Goal: Transaction & Acquisition: Purchase product/service

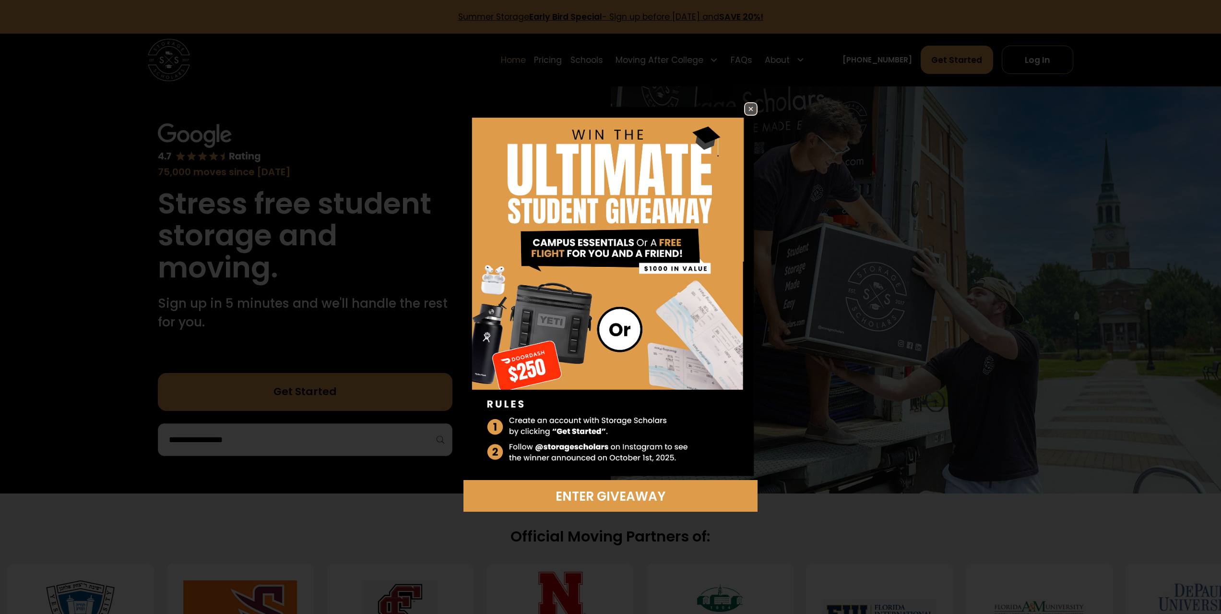
click at [749, 110] on img at bounding box center [751, 109] width 12 height 12
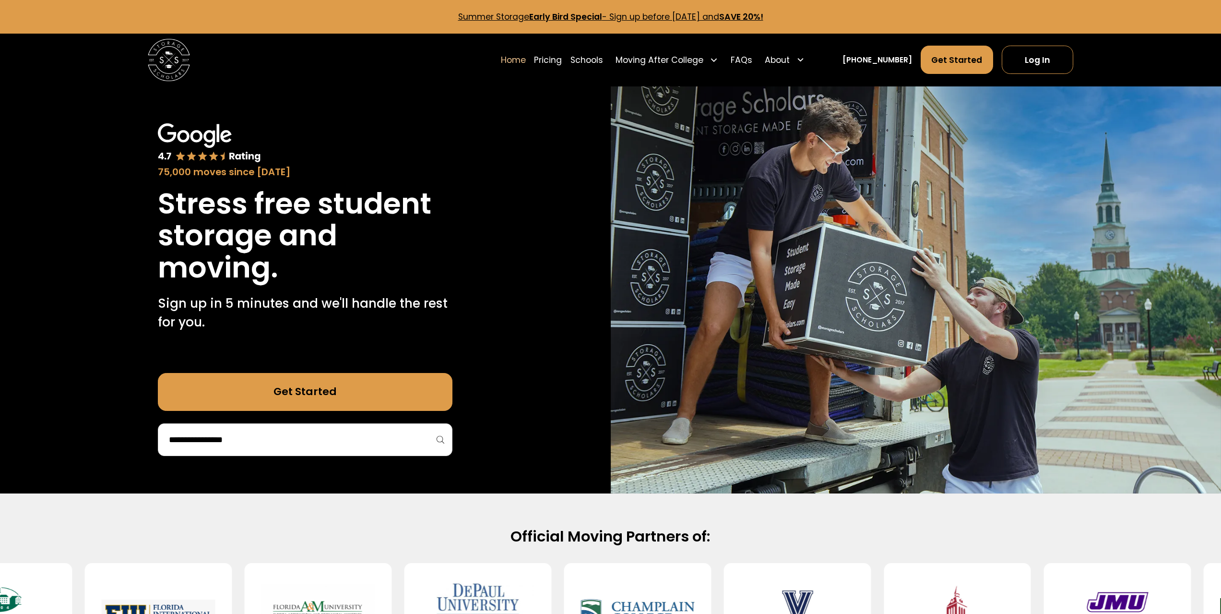
click at [366, 442] on input "search" at bounding box center [305, 439] width 274 height 16
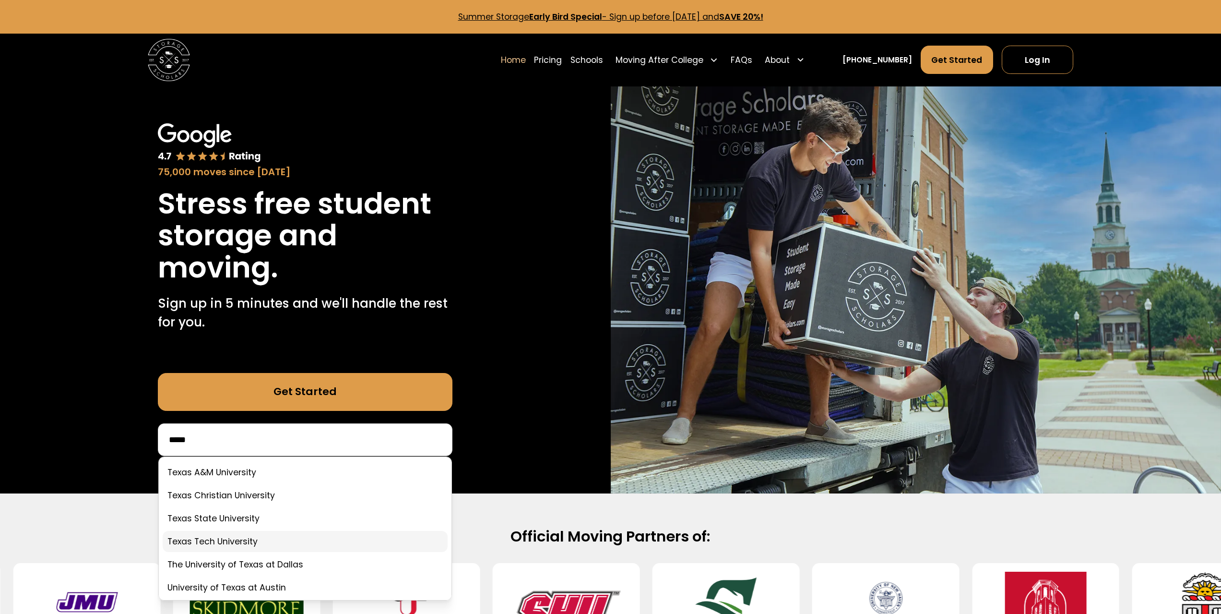
type input "*****"
click at [215, 541] on link at bounding box center [305, 541] width 285 height 21
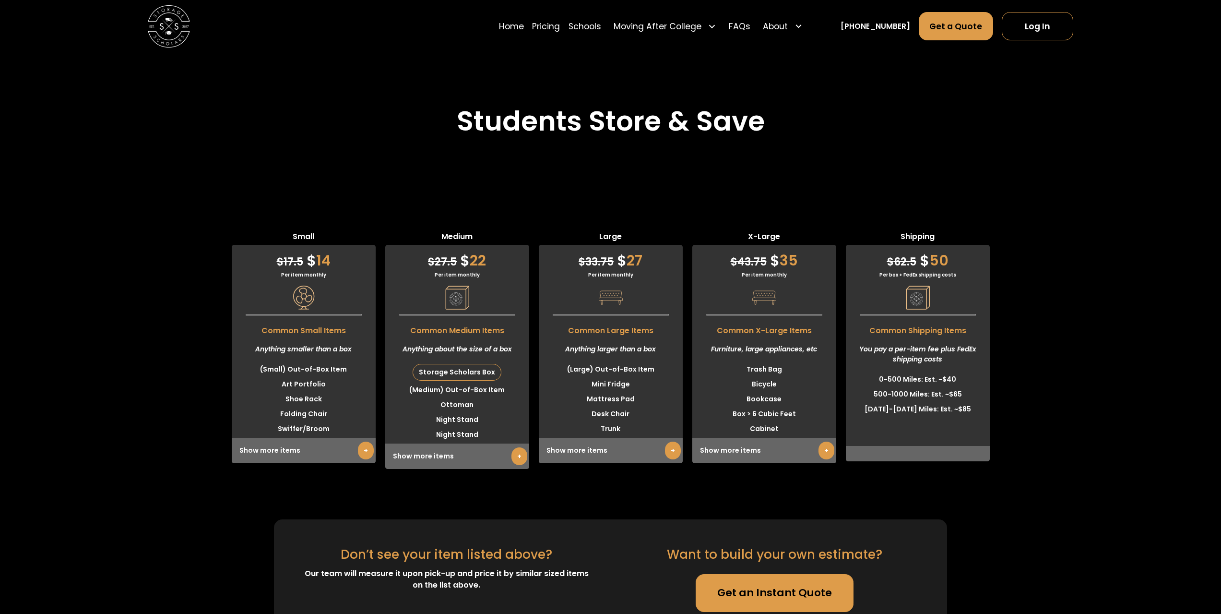
scroll to position [2542, 0]
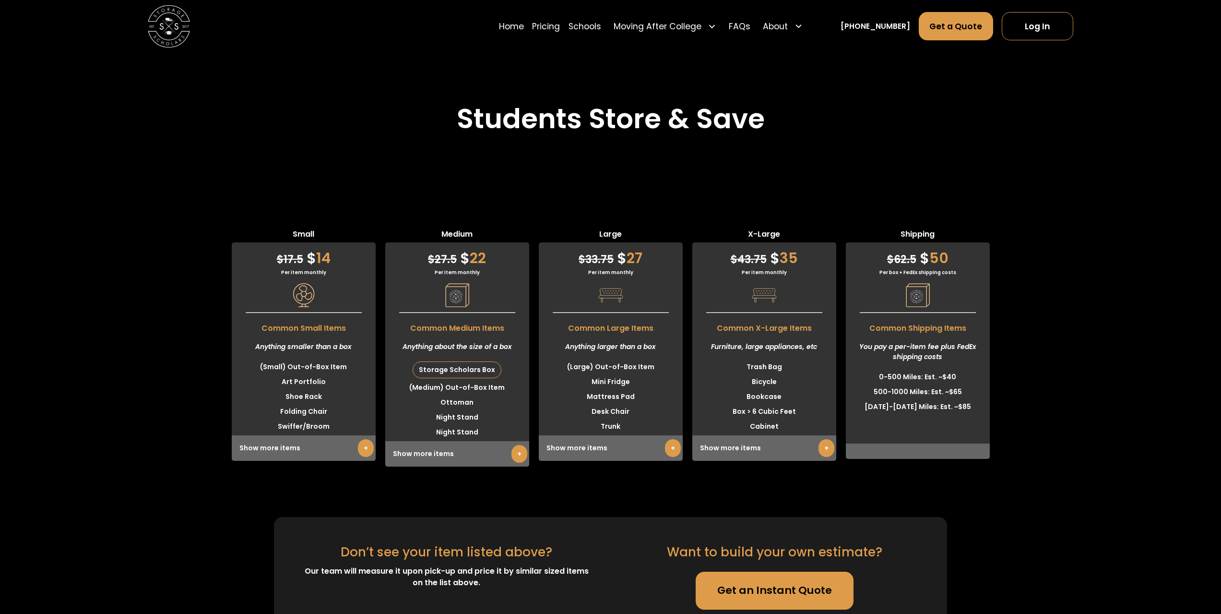
click at [673, 450] on link "+" at bounding box center [673, 448] width 16 height 18
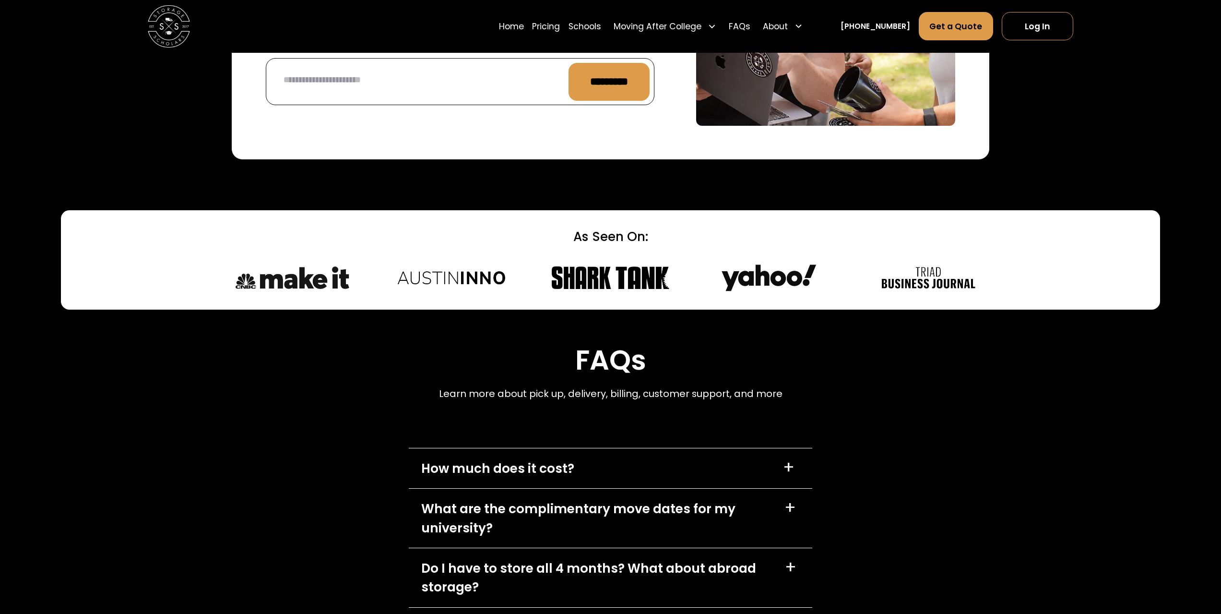
scroll to position [4221, 0]
